Goal: Find specific page/section: Find specific page/section

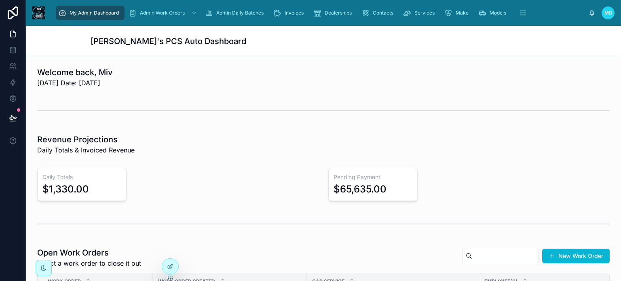
scroll to position [162, 0]
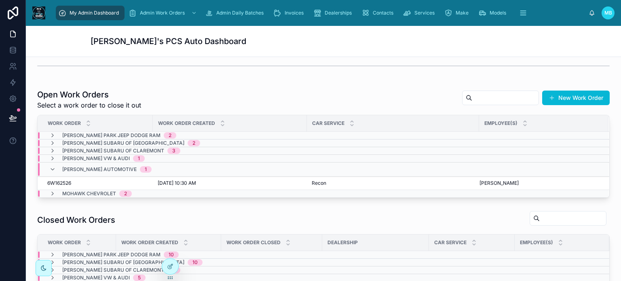
scroll to position [162, 0]
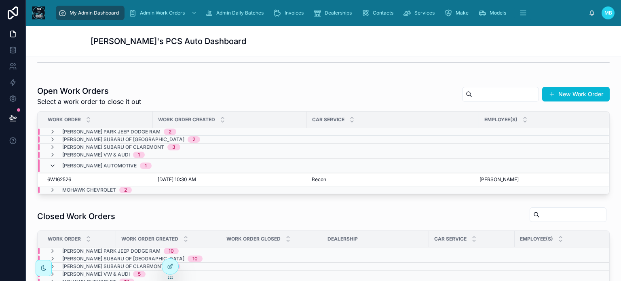
click at [53, 164] on icon at bounding box center [52, 166] width 6 height 6
